Goal: Information Seeking & Learning: Learn about a topic

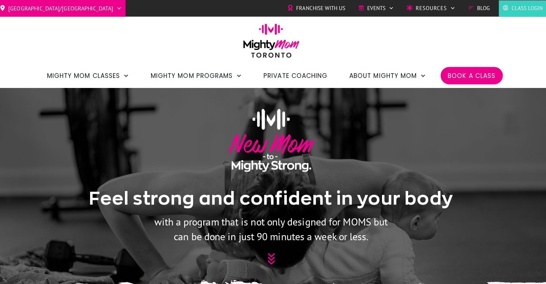
click at [300, 76] on span "Private Coaching" at bounding box center [296, 75] width 63 height 12
